Goal: Information Seeking & Learning: Learn about a topic

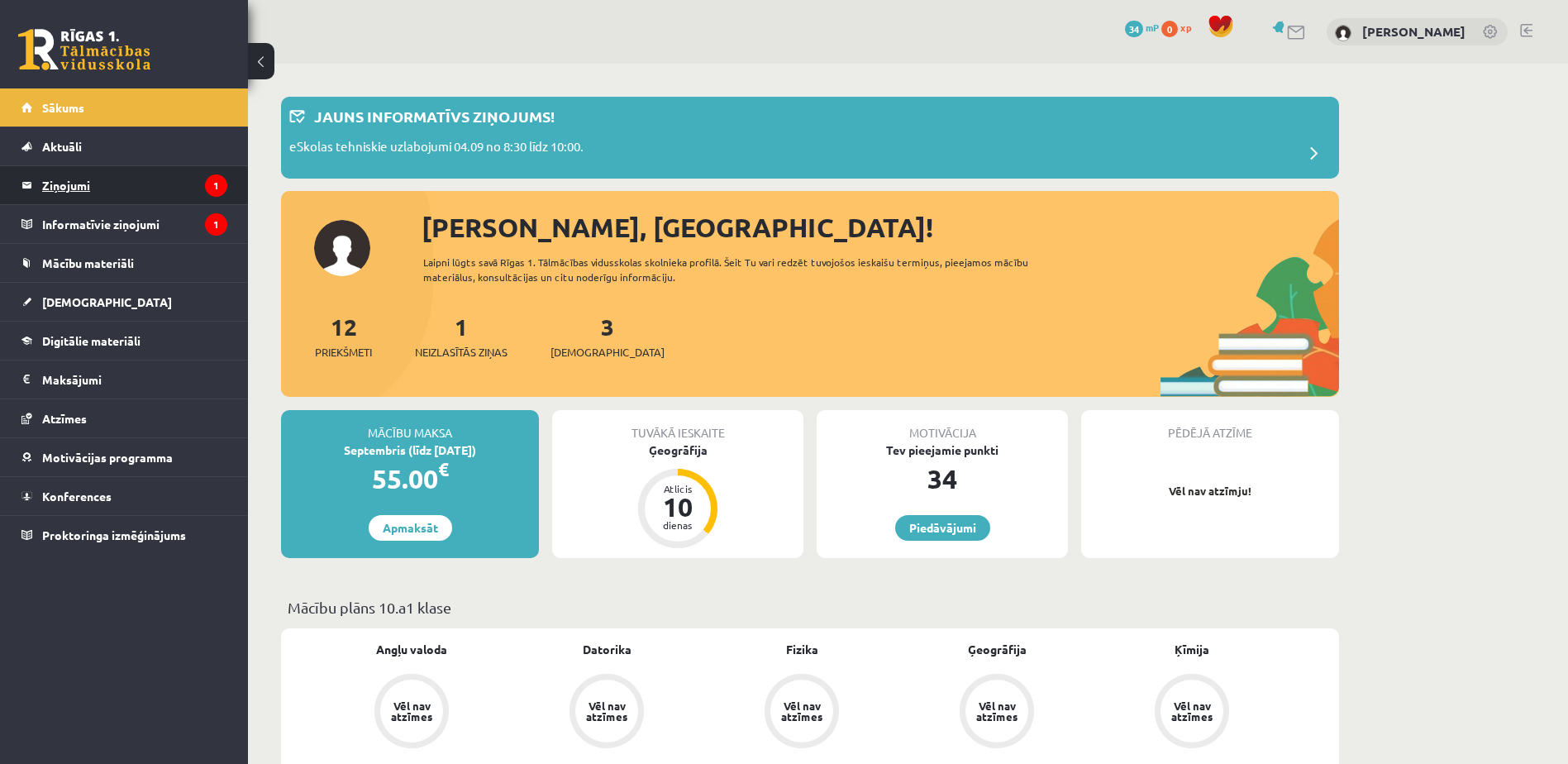
click at [95, 187] on legend "Ziņojumi 1" at bounding box center [134, 185] width 185 height 38
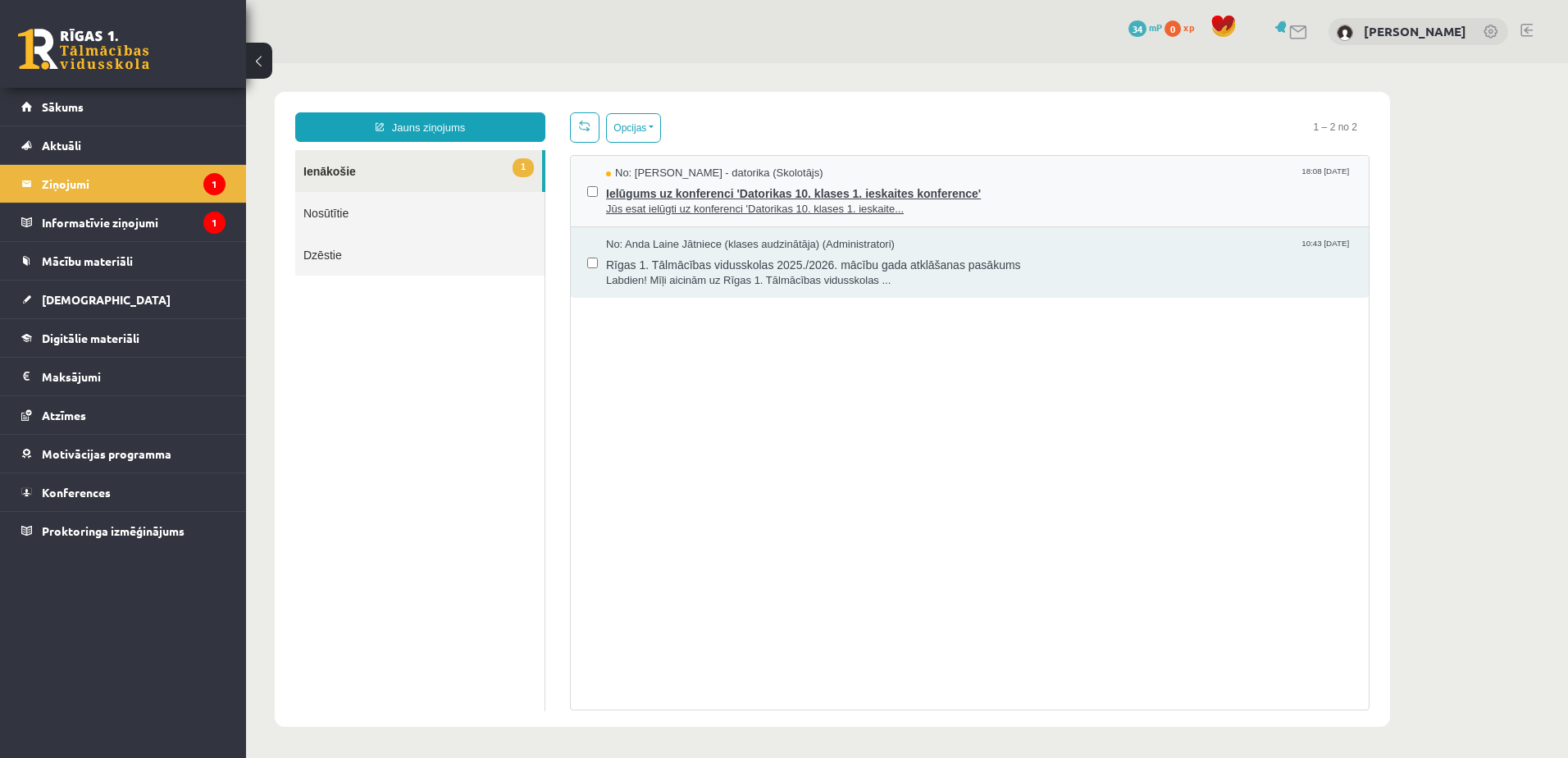
click at [763, 201] on span "Jūs esat ielūgti uz konferenci 'Datorikas 10. klases 1. ieskaite..." at bounding box center [979, 209] width 746 height 16
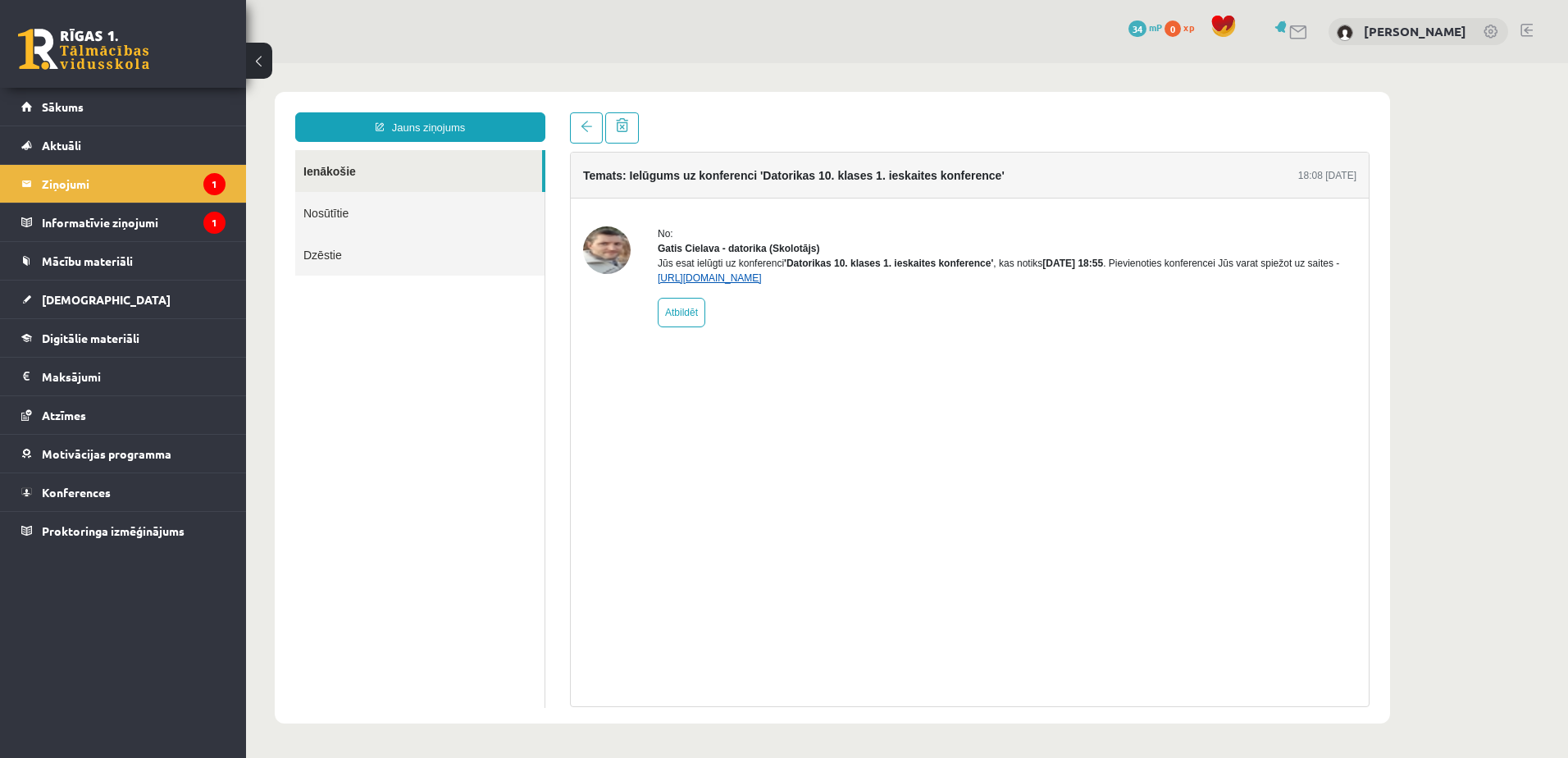
click at [762, 283] on link "https://eskola.r1tv.lv/conferences/4490/join" at bounding box center [709, 278] width 104 height 11
click at [113, 216] on legend "Informatīvie ziņojumi 1" at bounding box center [133, 222] width 184 height 37
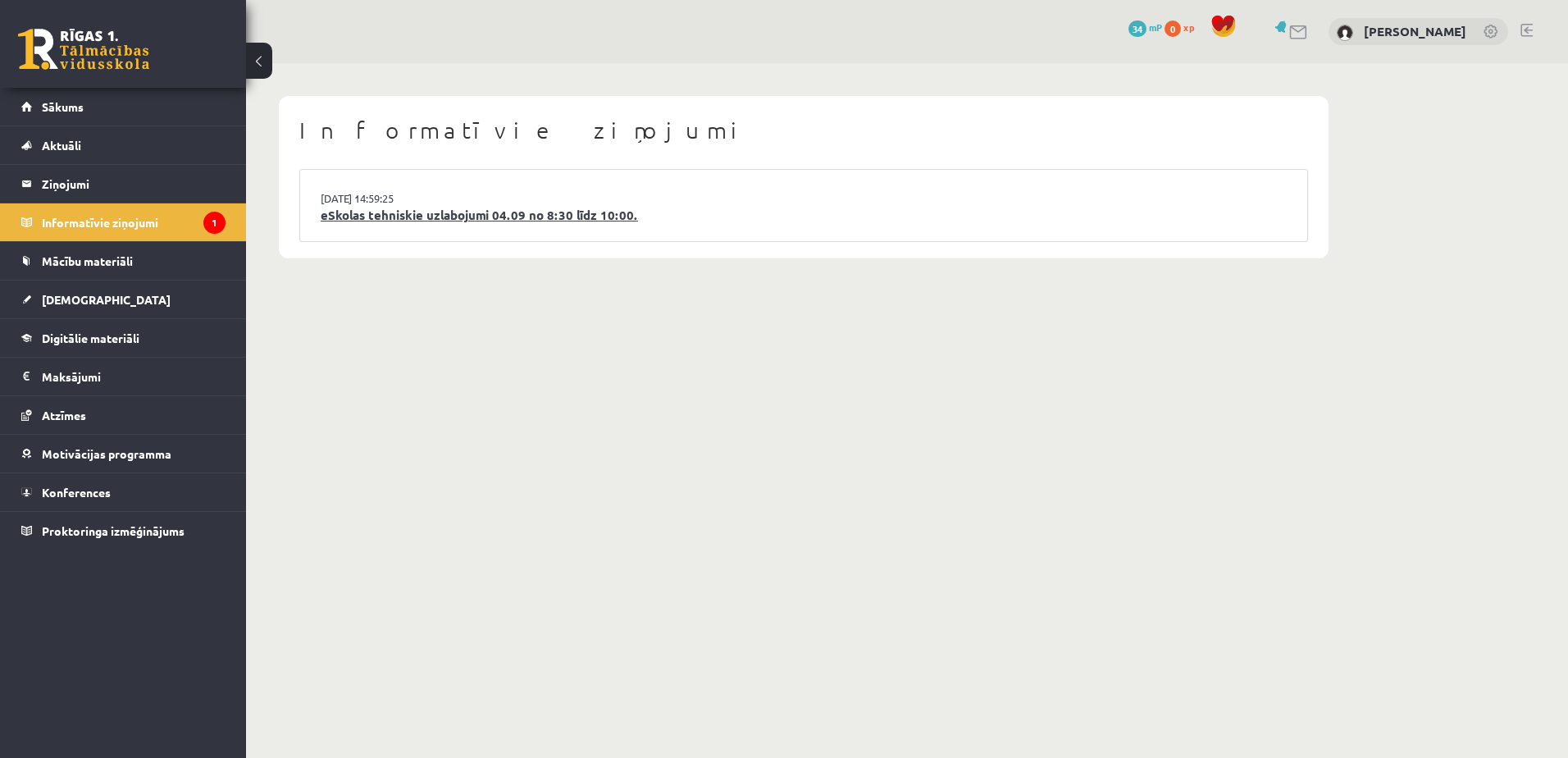
click at [369, 213] on link "eSkolas tehniskie uzlabojumi 04.09 no 8:30 līdz 10:00." at bounding box center [804, 215] width 966 height 19
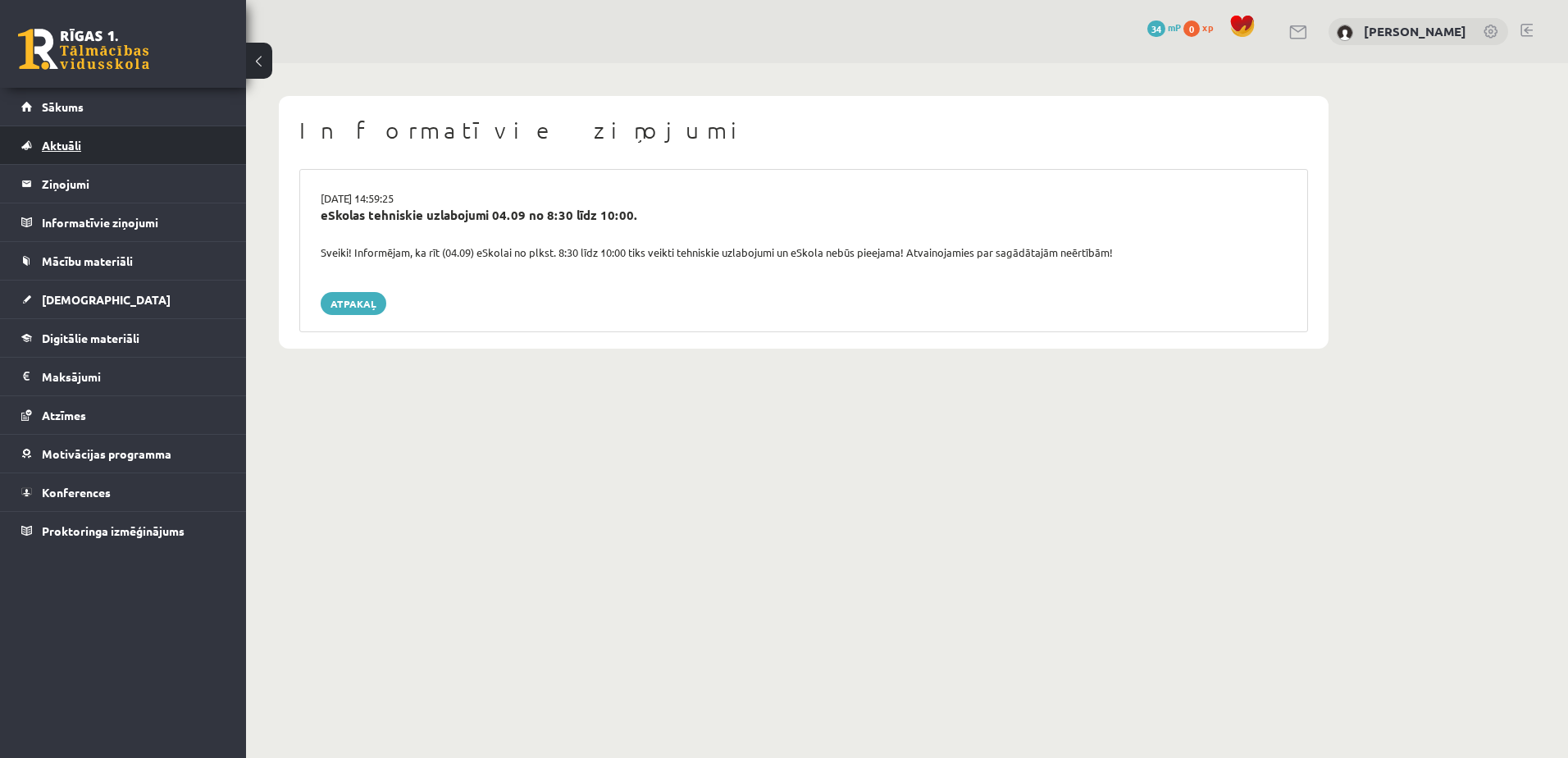
click at [62, 151] on span "Aktuāli" at bounding box center [62, 145] width 39 height 15
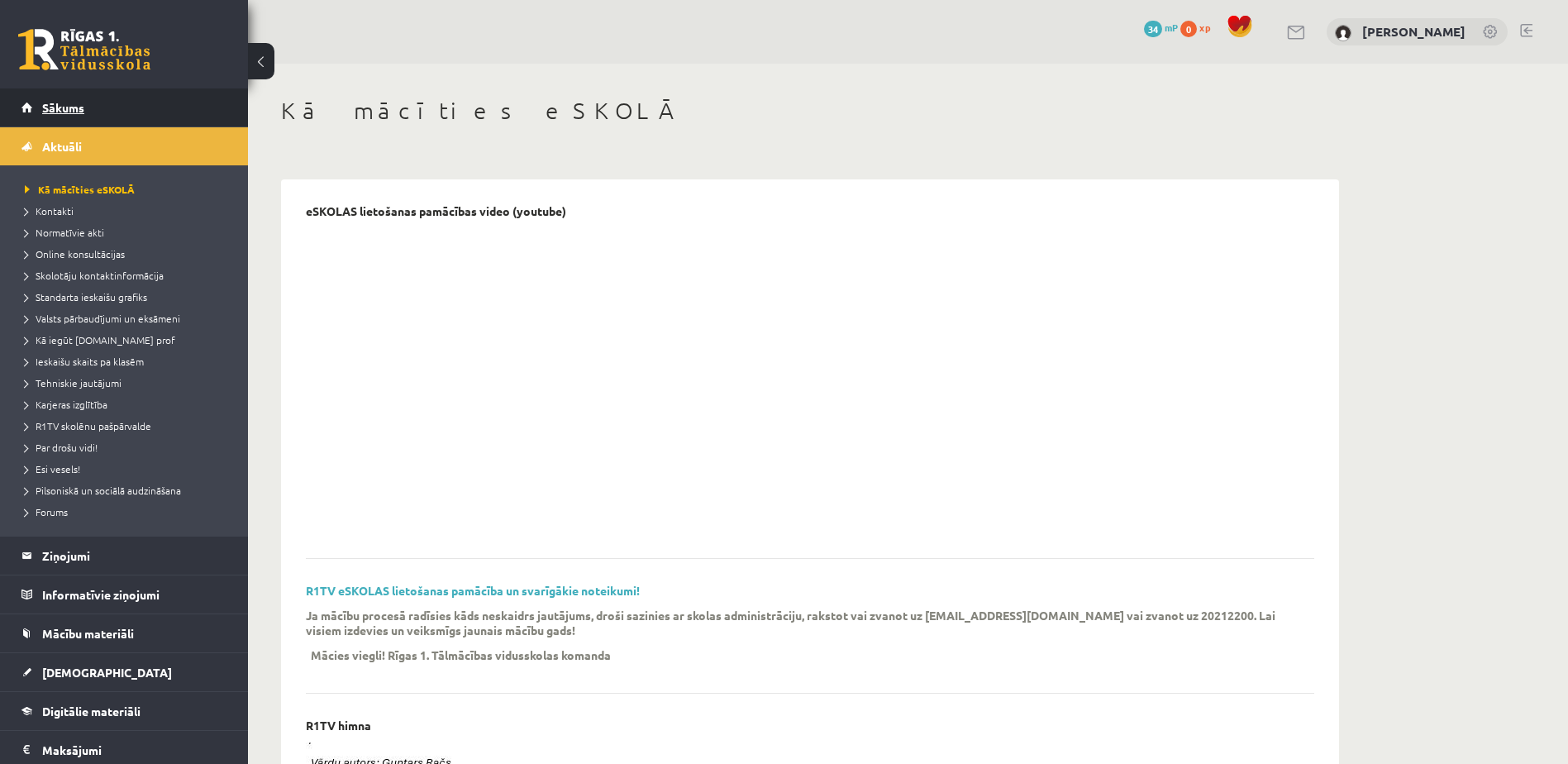
click at [56, 120] on link "Sākums" at bounding box center [124, 107] width 206 height 38
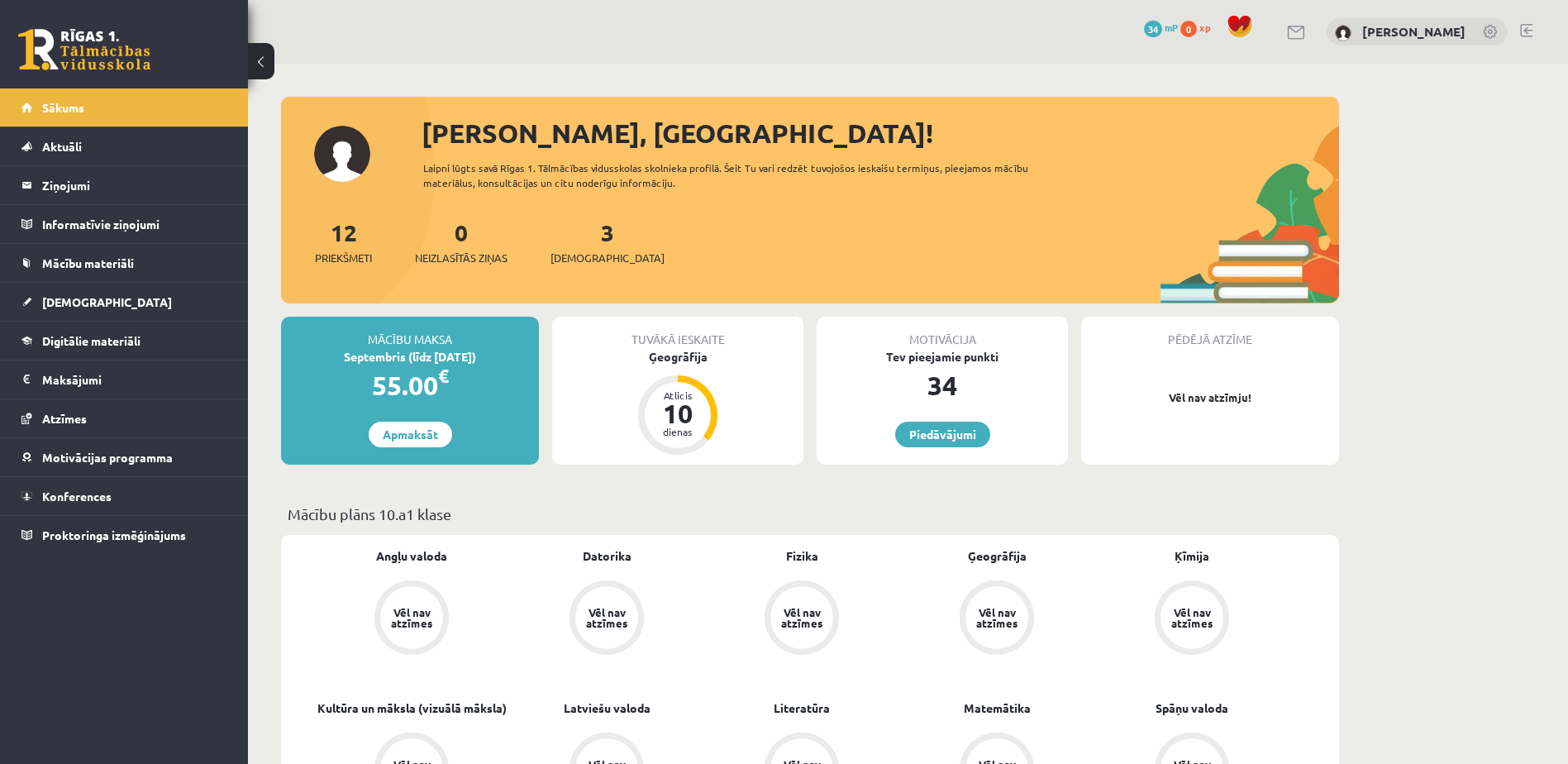
scroll to position [8, 0]
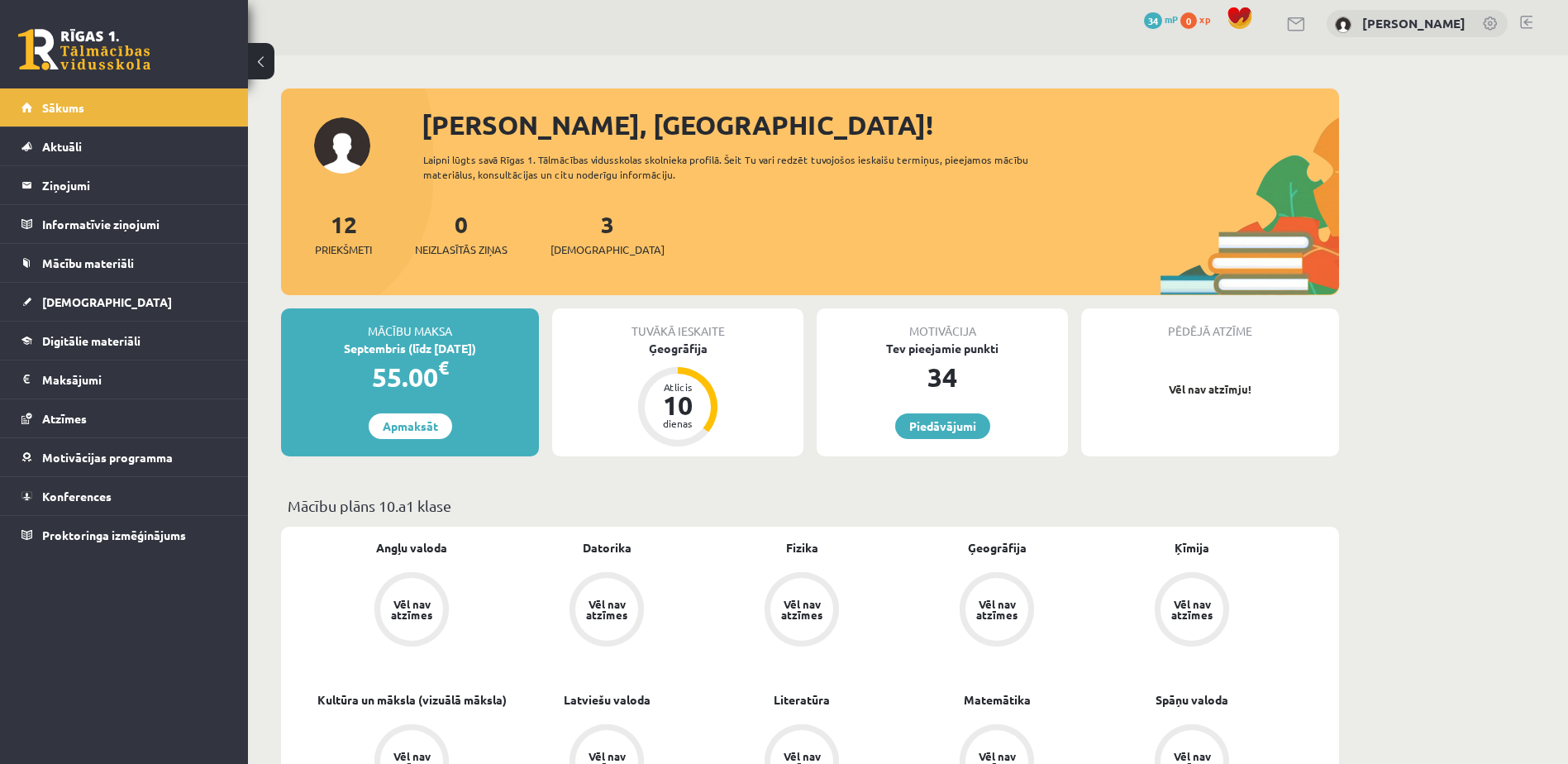
click at [658, 382] on div "Atlicis" at bounding box center [678, 386] width 50 height 10
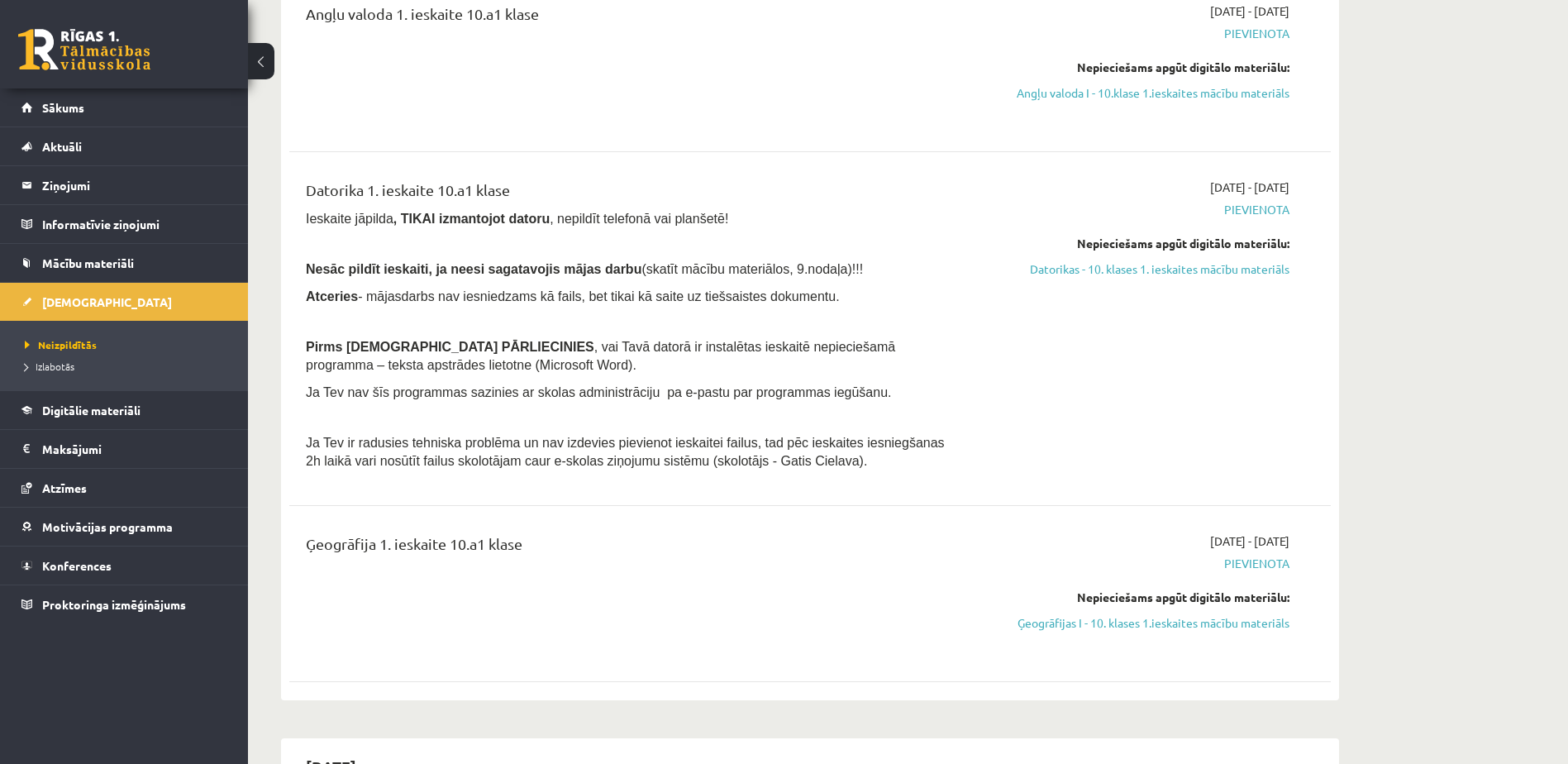
scroll to position [236, 0]
click at [1198, 271] on link "Datorikas - 10. klases 1. ieskaites mācību materiāls" at bounding box center [1134, 267] width 312 height 17
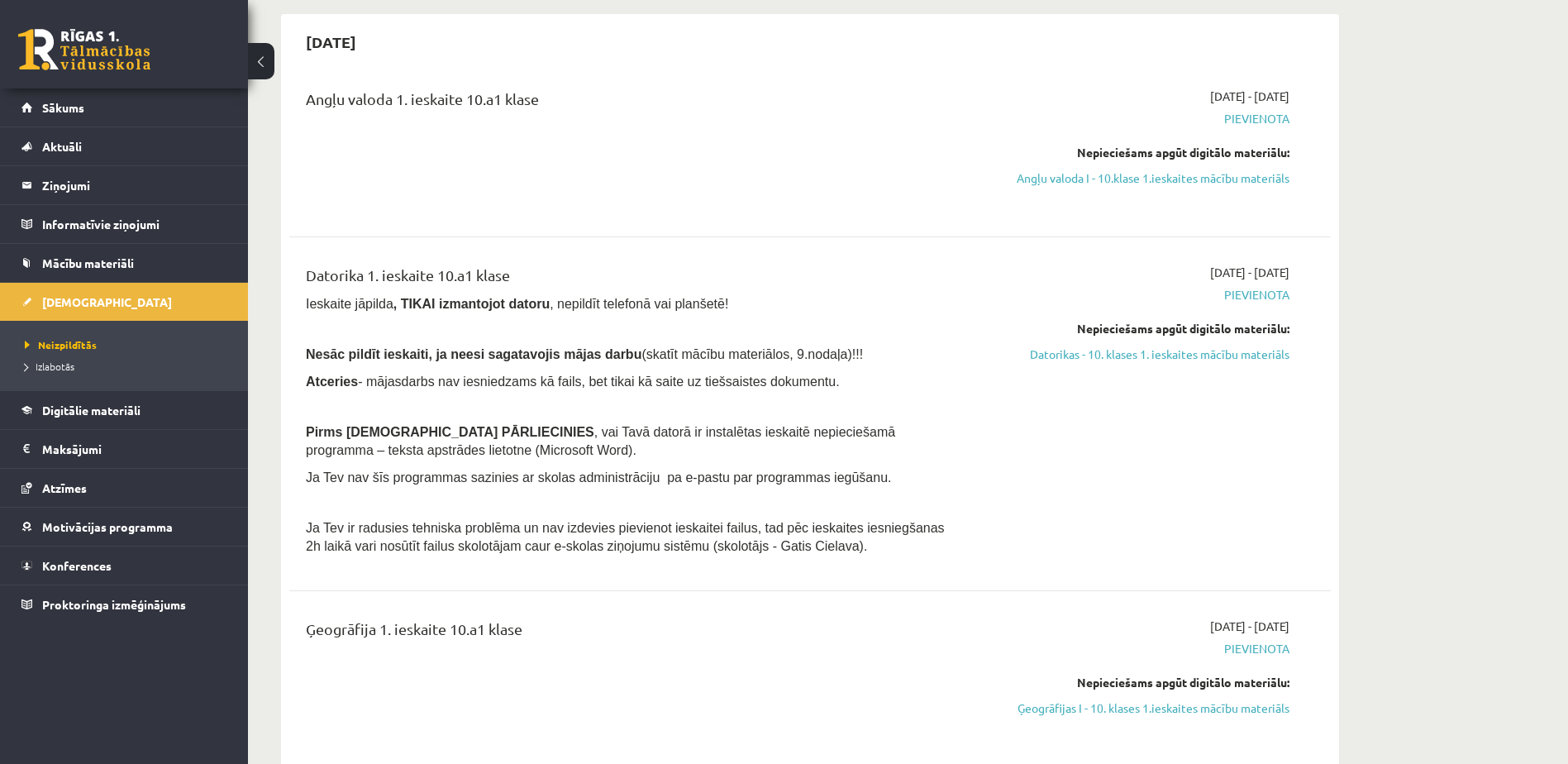
scroll to position [138, 0]
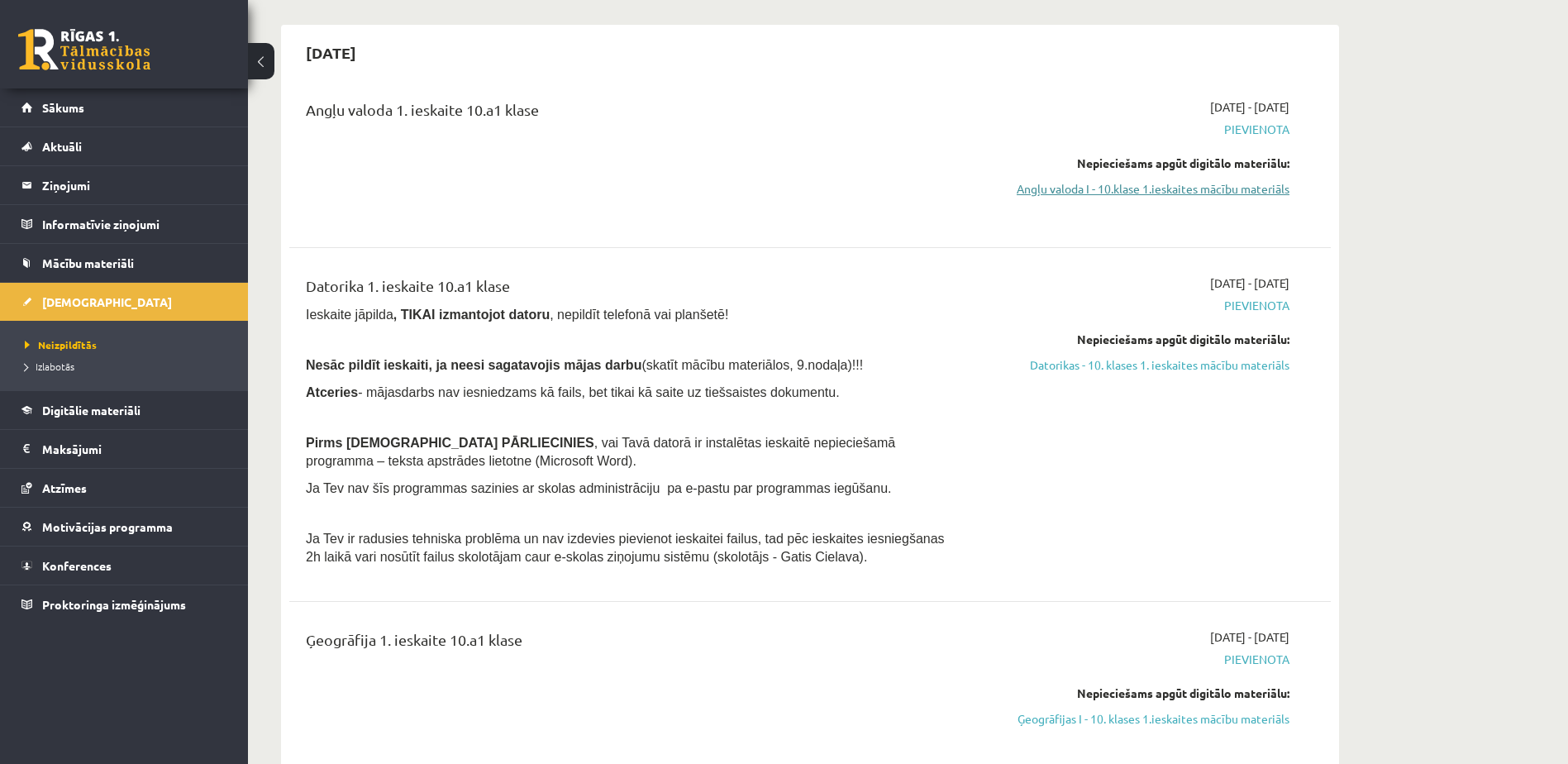
click at [1105, 192] on link "Angļu valoda I - 10.klase 1.ieskaites mācību materiāls" at bounding box center [1134, 189] width 312 height 17
